Goal: Information Seeking & Learning: Learn about a topic

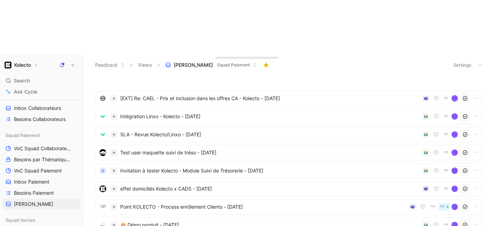
scroll to position [157, 0]
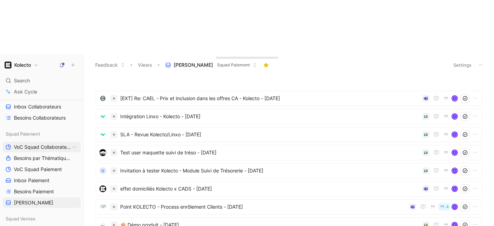
click at [34, 143] on span "VoC Squad Collaborateurs" at bounding box center [42, 146] width 57 height 7
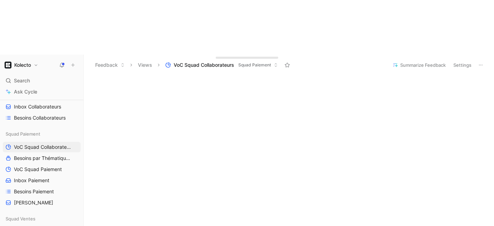
scroll to position [32, 0]
click at [41, 155] on span "Besoins par Thématiques" at bounding box center [42, 158] width 57 height 7
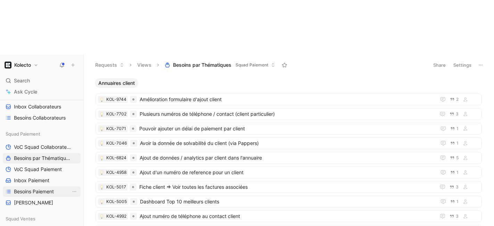
click at [40, 188] on span "Besoins Paiement" at bounding box center [34, 191] width 40 height 7
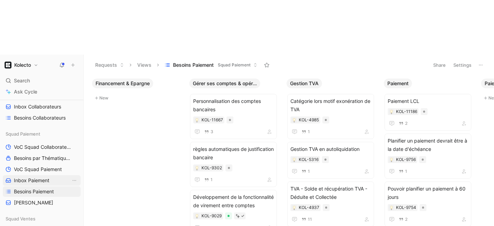
click at [28, 177] on span "Inbox Paiement" at bounding box center [31, 180] width 35 height 7
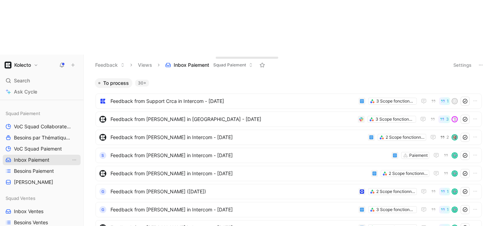
scroll to position [178, 0]
click at [43, 145] on span "VoC Squad Paiement" at bounding box center [38, 148] width 48 height 7
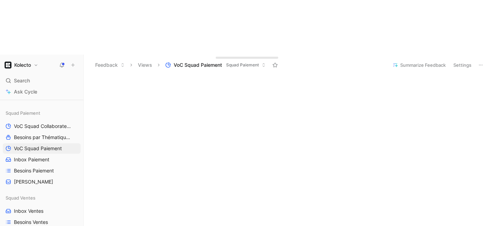
scroll to position [66, 0]
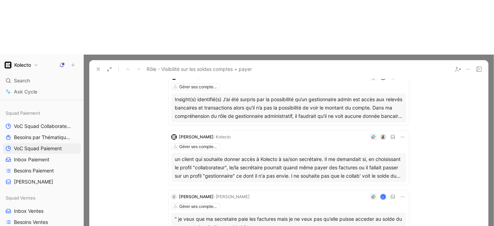
scroll to position [250, 0]
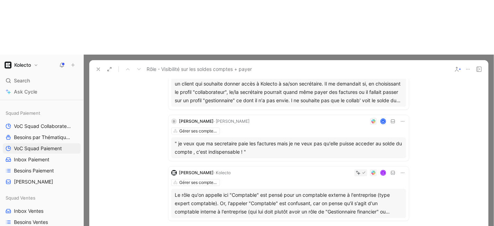
click at [267, 169] on div "E" at bounding box center [319, 172] width 173 height 7
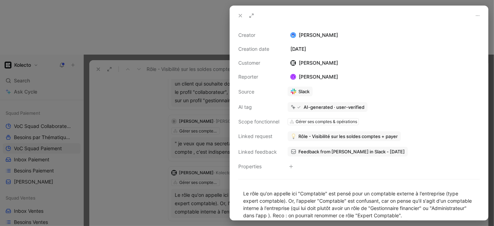
scroll to position [51, 0]
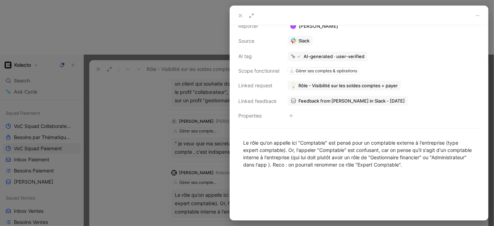
click at [243, 21] on div at bounding box center [359, 15] width 258 height 19
click at [242, 20] on div at bounding box center [359, 15] width 258 height 19
click at [241, 16] on icon at bounding box center [241, 16] width 6 height 6
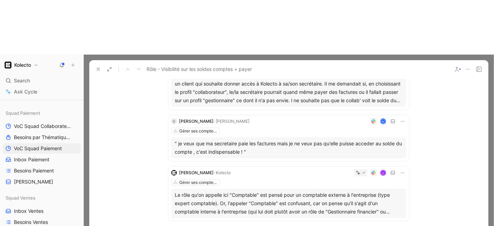
scroll to position [226, 0]
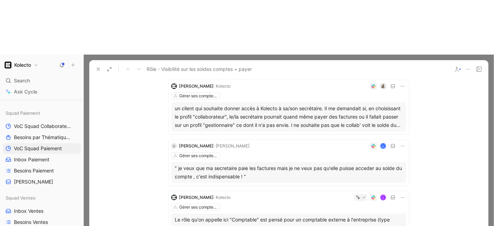
click at [277, 152] on div "Gérer ses comptes & opérations" at bounding box center [288, 155] width 235 height 7
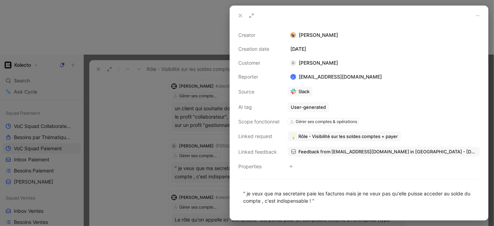
click at [241, 14] on icon at bounding box center [241, 16] width 6 height 6
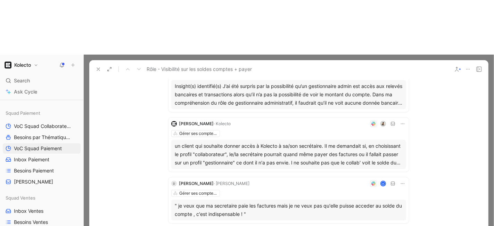
scroll to position [183, 0]
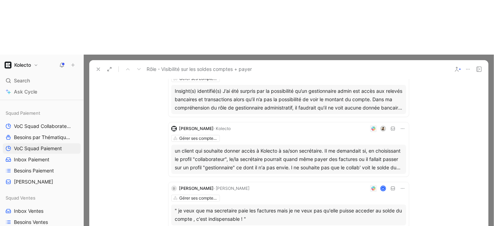
click at [243, 135] on div "Gérer ses comptes & opérations" at bounding box center [288, 138] width 235 height 7
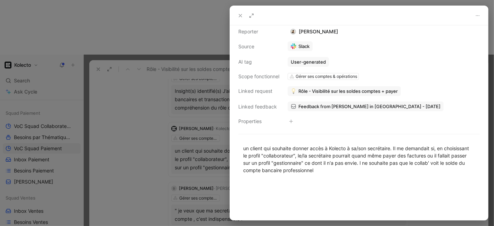
scroll to position [46, 0]
click at [241, 17] on icon at bounding box center [241, 16] width 6 height 6
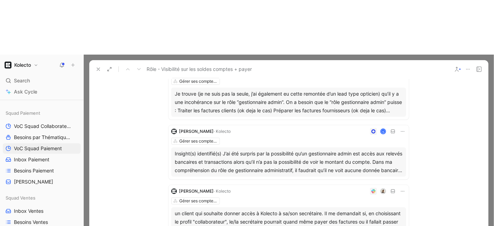
scroll to position [110, 0]
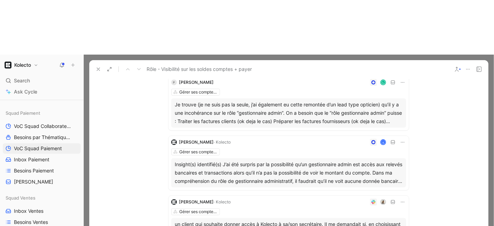
click at [247, 148] on div "Gérer ses comptes & opérations" at bounding box center [288, 151] width 235 height 7
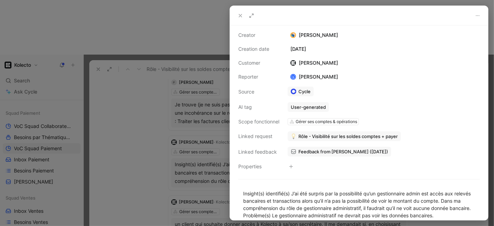
scroll to position [58, 0]
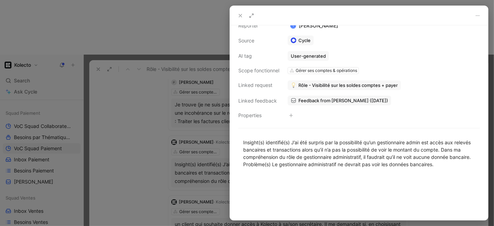
click at [238, 17] on icon at bounding box center [241, 16] width 6 height 6
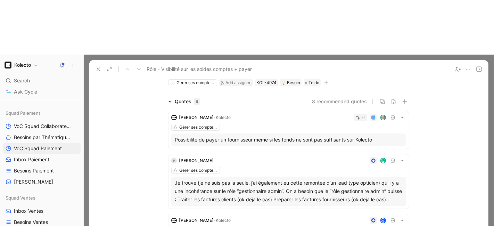
scroll to position [32, 0]
click at [250, 157] on div "L" at bounding box center [311, 160] width 190 height 7
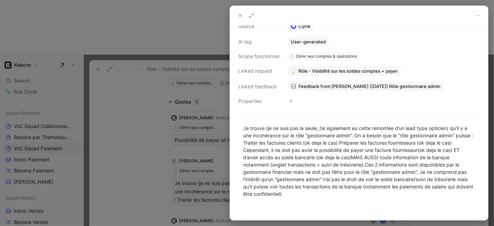
scroll to position [68, 0]
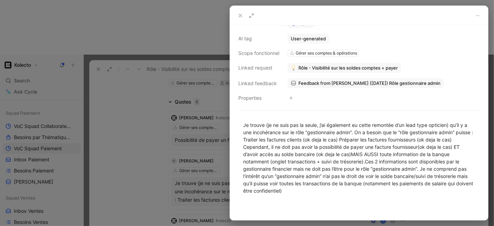
click at [240, 17] on icon at bounding box center [241, 16] width 6 height 6
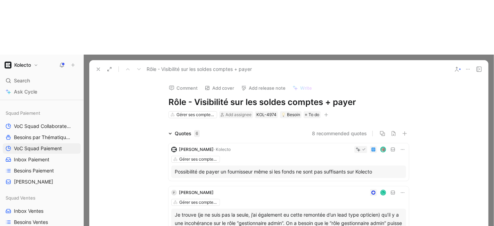
click at [245, 143] on div "[PERSON_NAME] Gérer ses comptes & opérations Possibilité de payer un fournisseu…" at bounding box center [288, 162] width 240 height 38
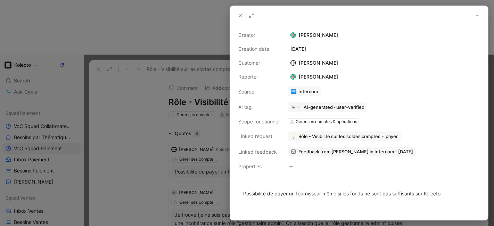
click at [317, 133] on span "Rôle - Visibilité sur les soldes comptes + payer" at bounding box center [347, 136] width 99 height 6
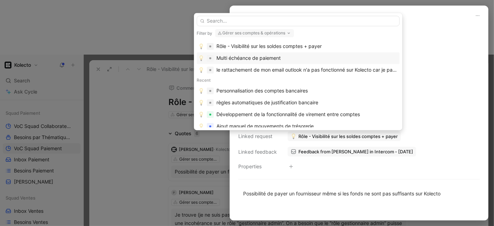
scroll to position [33, 0]
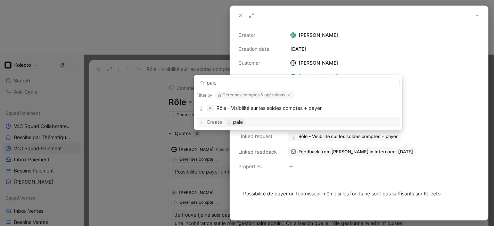
click at [279, 97] on button "Gérer ses comptes & opérations" at bounding box center [254, 95] width 79 height 8
click at [223, 83] on input "paie" at bounding box center [298, 82] width 203 height 10
type input "p"
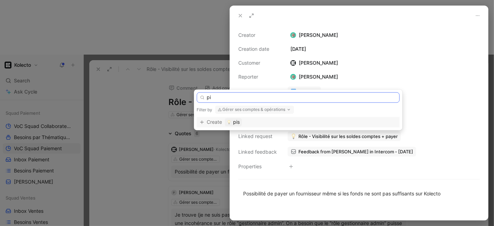
type input "p"
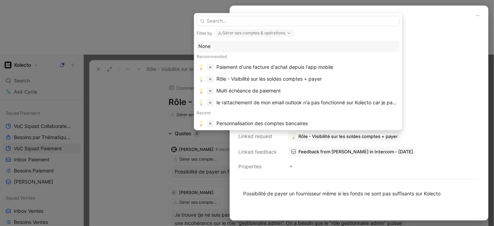
click at [288, 34] on icon "button" at bounding box center [289, 33] width 6 height 6
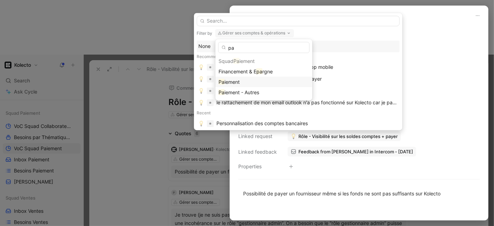
type input "pa"
click at [254, 80] on div "Pa iement" at bounding box center [263, 82] width 91 height 8
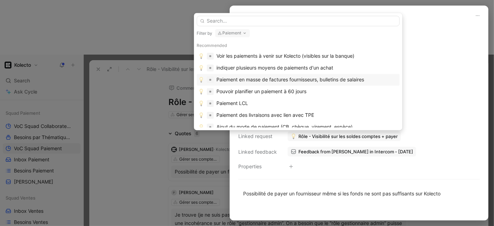
scroll to position [0, 0]
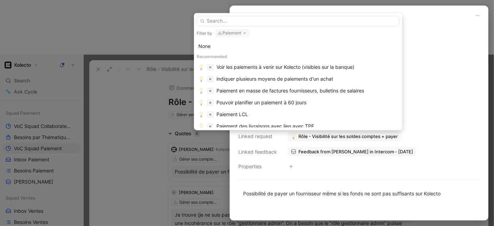
click at [241, 36] on button "Paiement" at bounding box center [232, 33] width 35 height 8
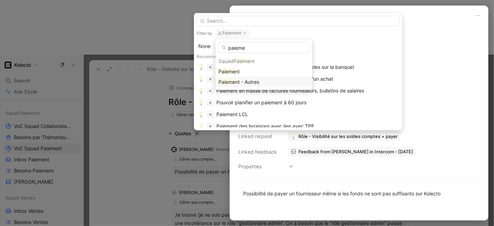
type input "paieme"
click at [251, 80] on span "nt - Autres" at bounding box center [247, 82] width 24 height 6
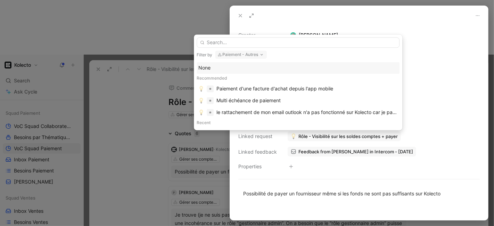
click at [209, 67] on div "None" at bounding box center [297, 68] width 199 height 8
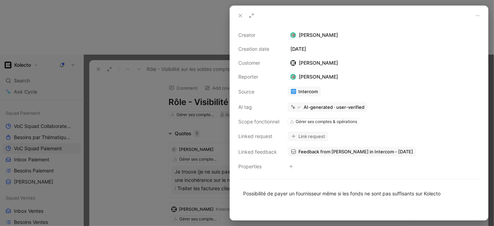
click at [160, 83] on div at bounding box center [247, 113] width 494 height 226
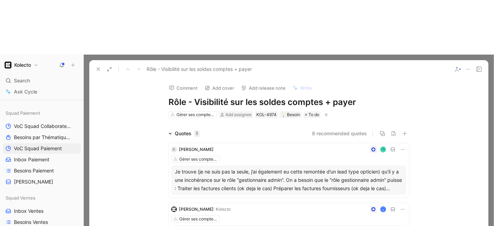
click at [257, 146] on div "L" at bounding box center [311, 149] width 190 height 7
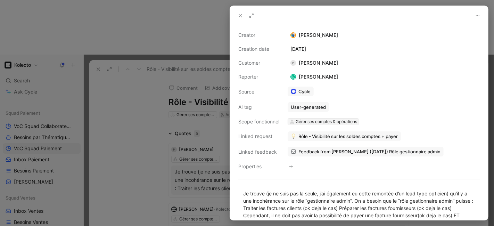
click at [327, 123] on div "Gérer ses comptes & opérations" at bounding box center [326, 121] width 61 height 7
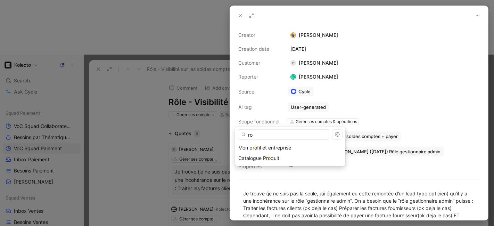
type input "r"
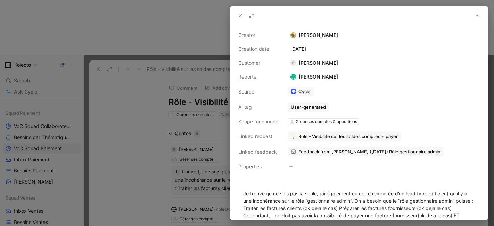
click at [291, 168] on button "button" at bounding box center [291, 166] width 7 height 7
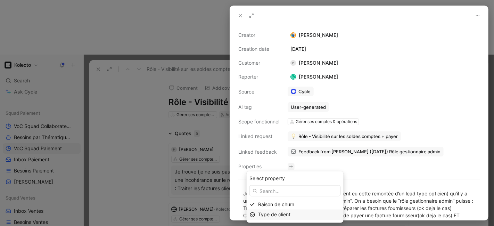
click at [280, 214] on span "Type de client" at bounding box center [274, 215] width 32 height 6
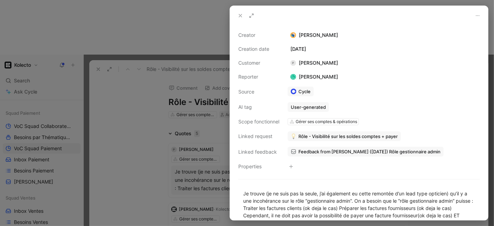
click at [239, 13] on icon at bounding box center [241, 16] width 6 height 6
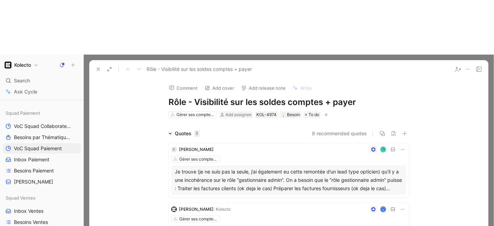
click at [110, 67] on use at bounding box center [110, 69] width 4 height 4
